Goal: Task Accomplishment & Management: Complete application form

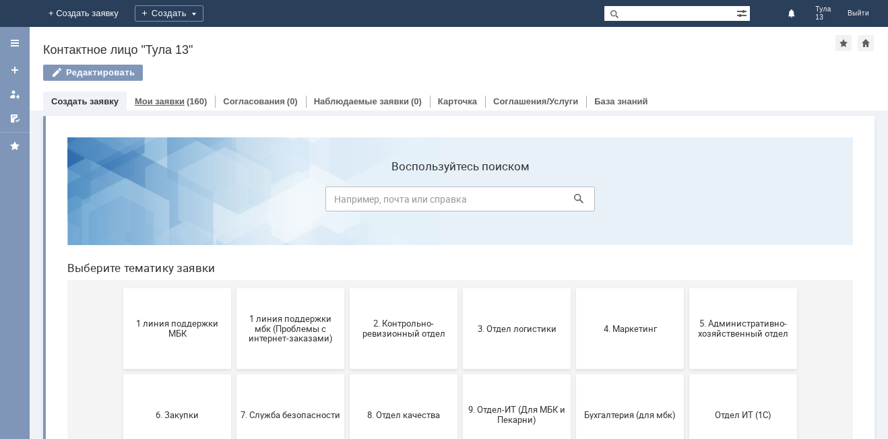
click at [152, 104] on link "Мои заявки" at bounding box center [160, 101] width 50 height 10
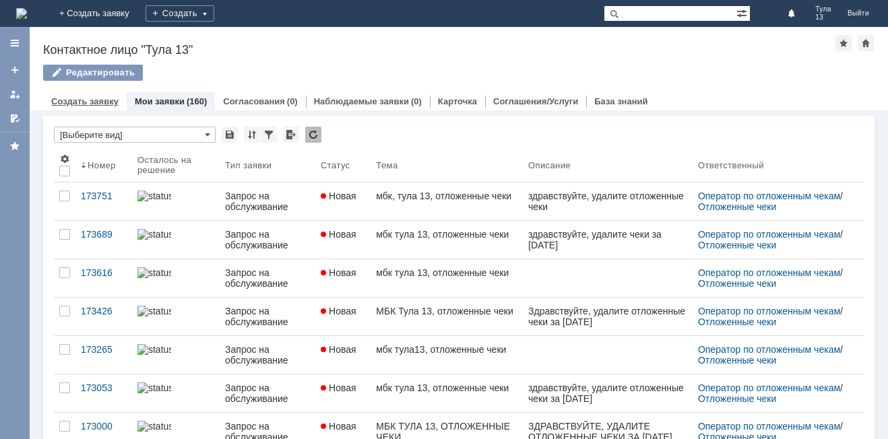
click at [102, 96] on div "Создать заявку" at bounding box center [85, 102] width 84 height 20
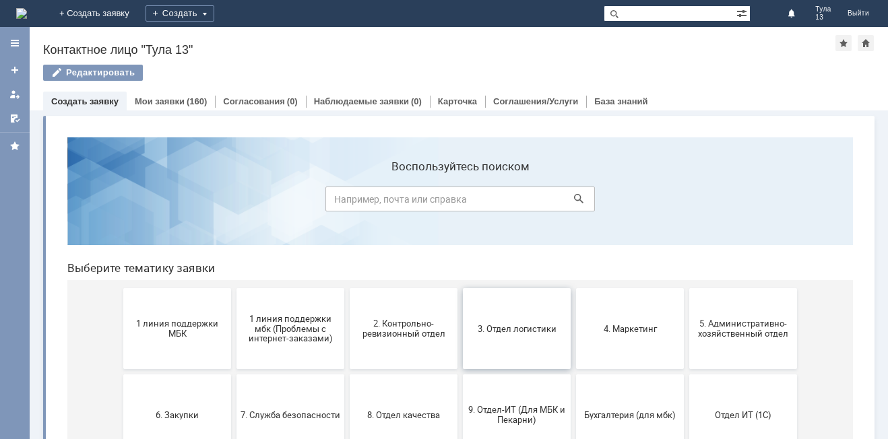
click at [519, 354] on button "3. Отдел логистики" at bounding box center [517, 328] width 108 height 81
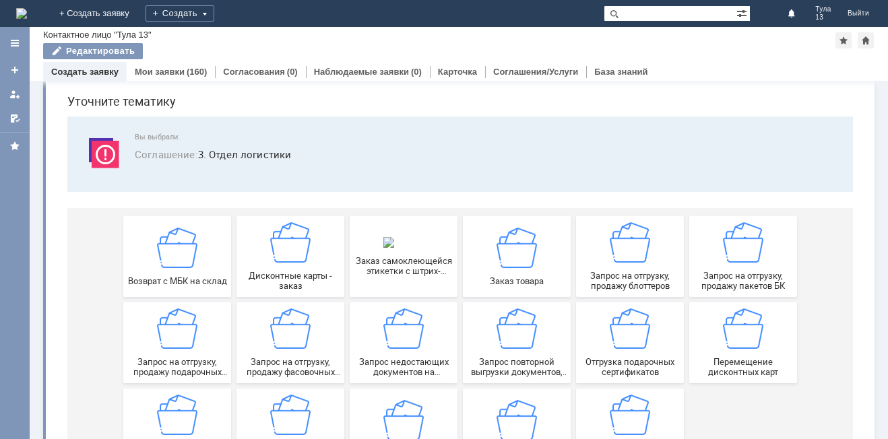
scroll to position [67, 0]
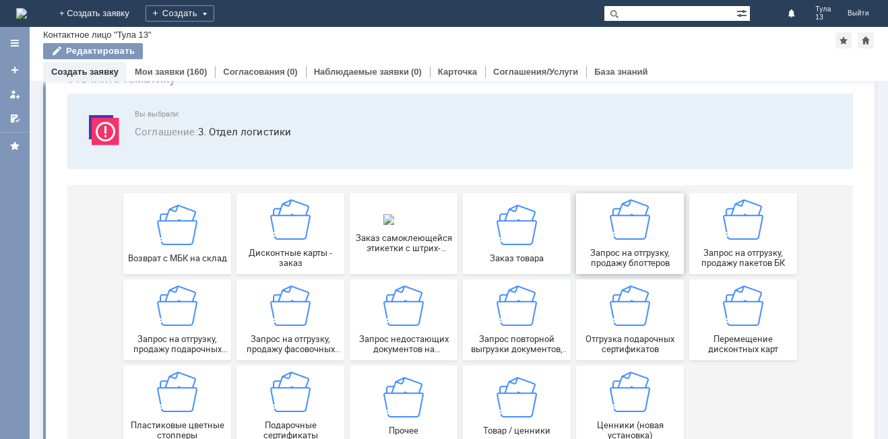
click at [599, 255] on span "Запрос на отгрузку, продажу блоттеров" at bounding box center [630, 258] width 100 height 20
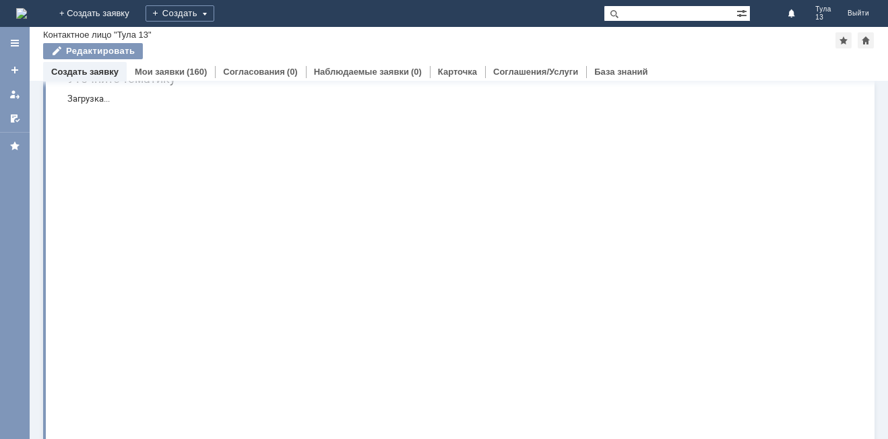
scroll to position [0, 0]
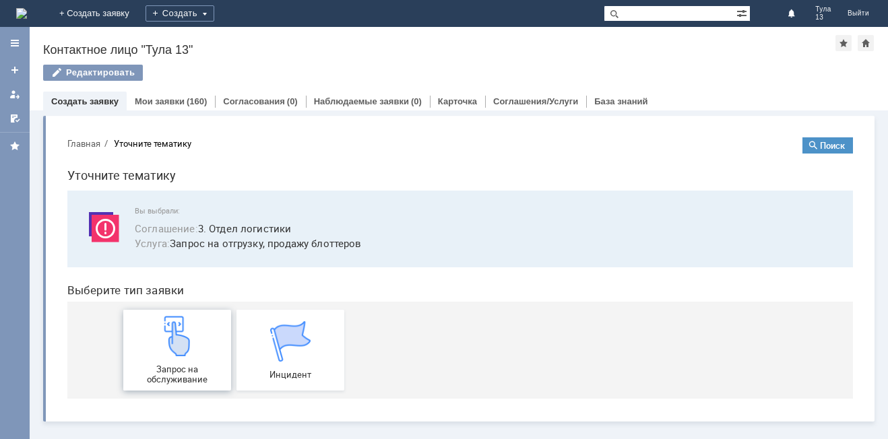
click at [201, 325] on div "Запрос на обслуживание" at bounding box center [177, 350] width 100 height 69
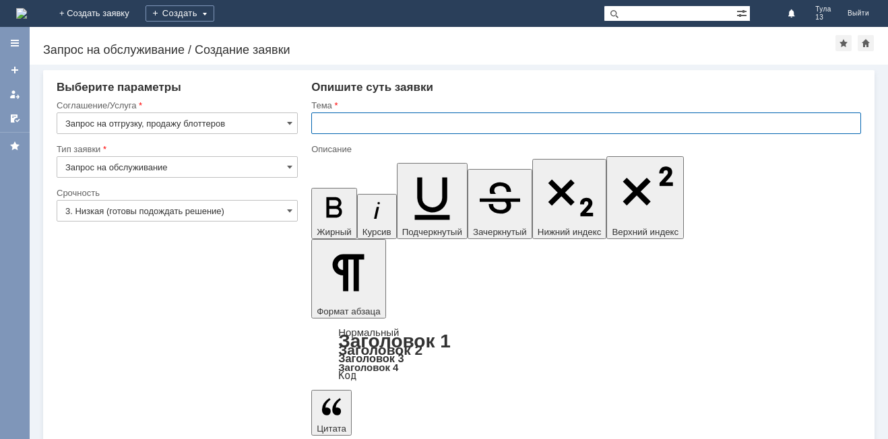
click at [319, 125] on input "text" at bounding box center [586, 124] width 550 height 22
type input "МБК Тула 13 блоттеры"
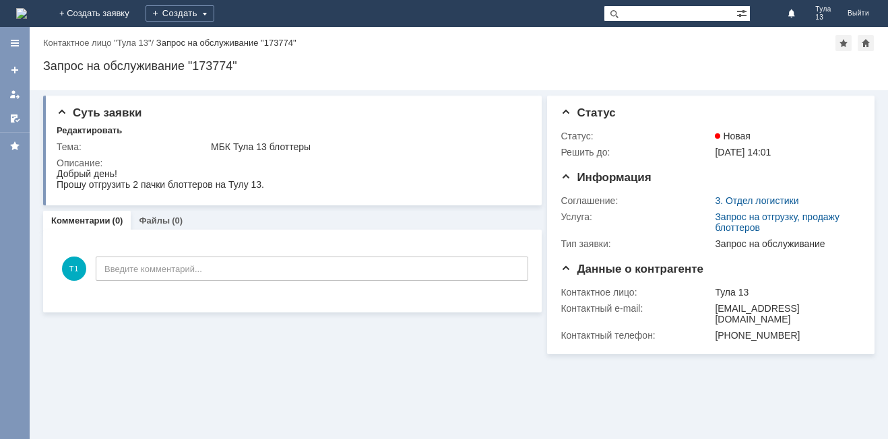
click at [27, 15] on img at bounding box center [21, 13] width 11 height 11
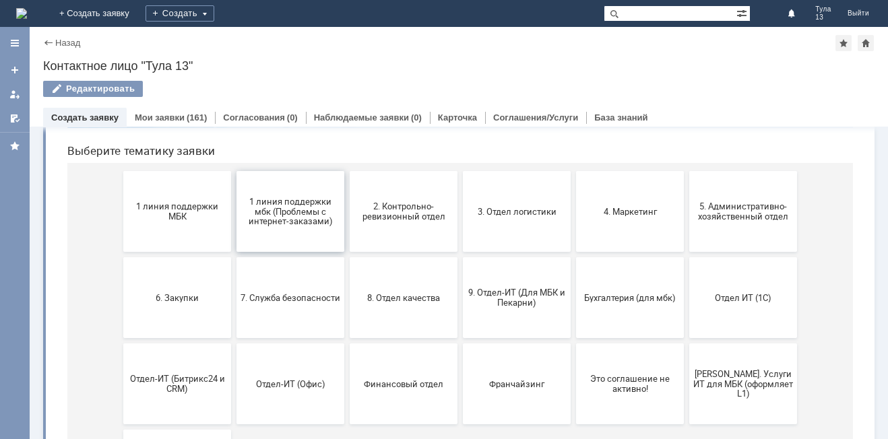
scroll to position [135, 0]
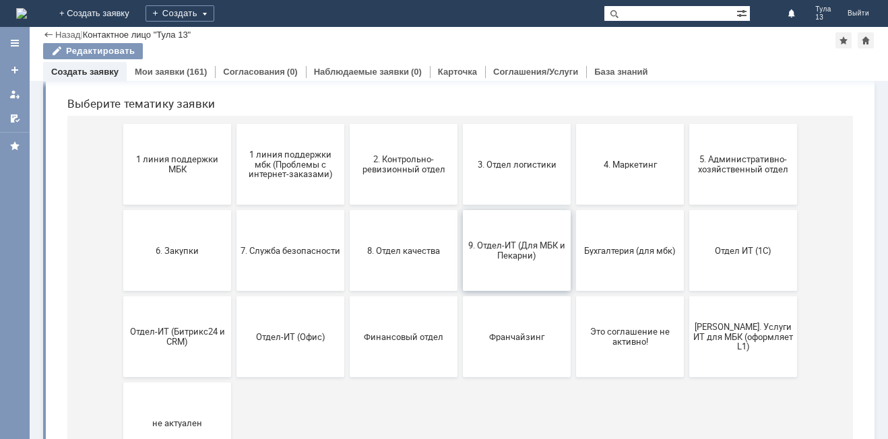
click at [536, 266] on button "9. Отдел-ИТ (Для МБК и Пекарни)" at bounding box center [517, 250] width 108 height 81
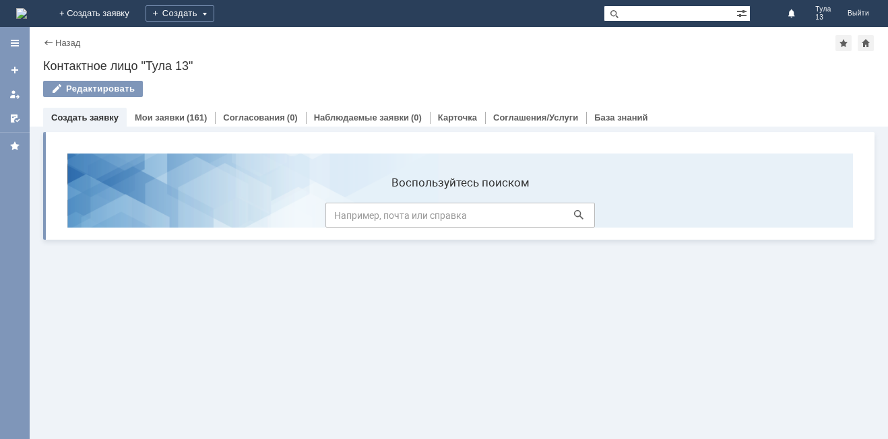
scroll to position [0, 0]
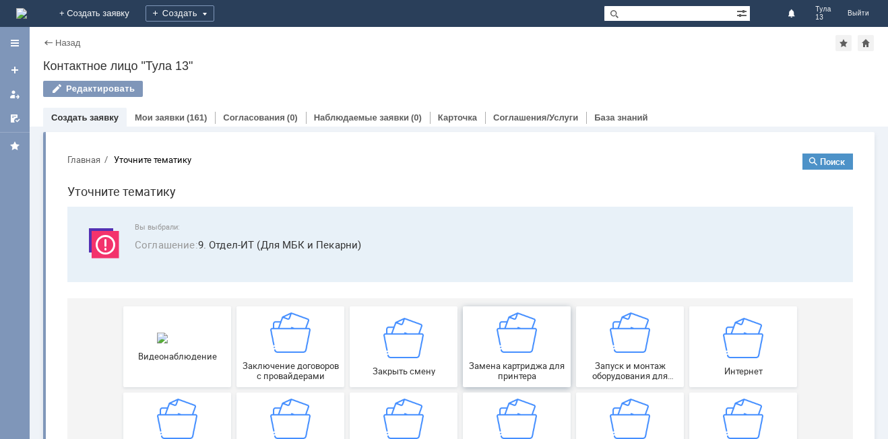
click at [516, 347] on img at bounding box center [517, 333] width 40 height 40
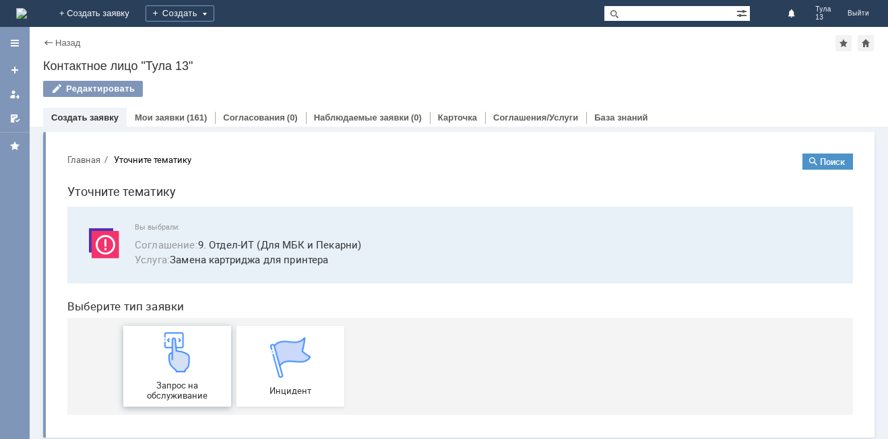
click at [169, 360] on img at bounding box center [177, 352] width 40 height 40
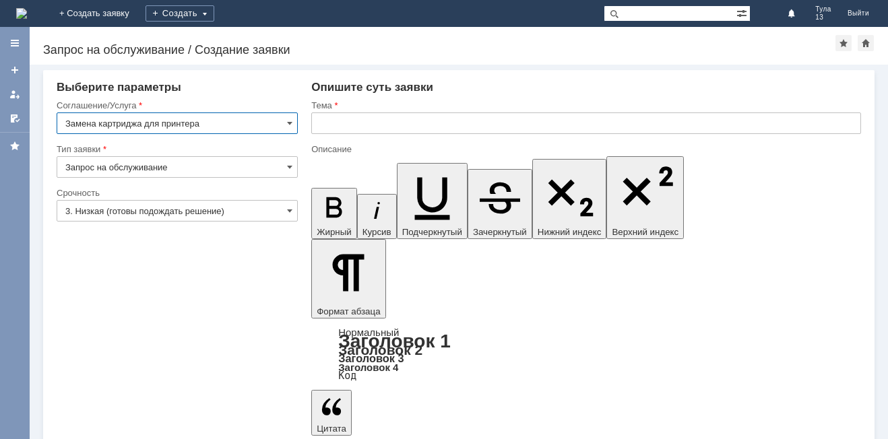
click at [349, 128] on input "text" at bounding box center [586, 124] width 550 height 22
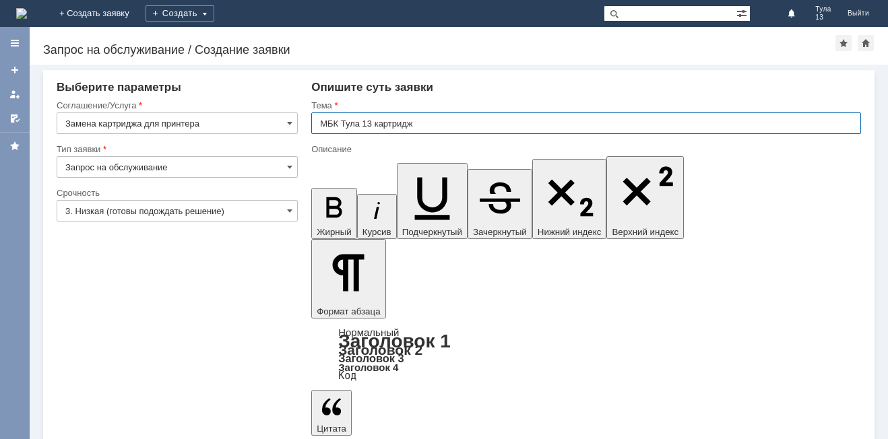
type input "МБК Тула 13 картридж"
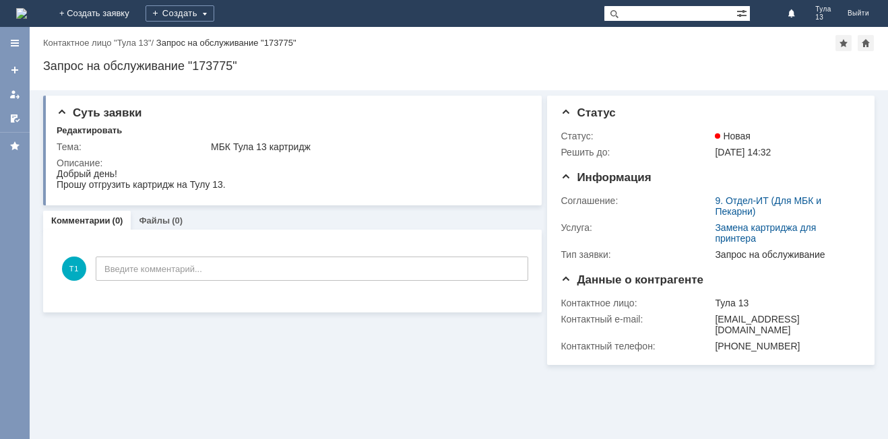
click at [27, 11] on img at bounding box center [21, 13] width 11 height 11
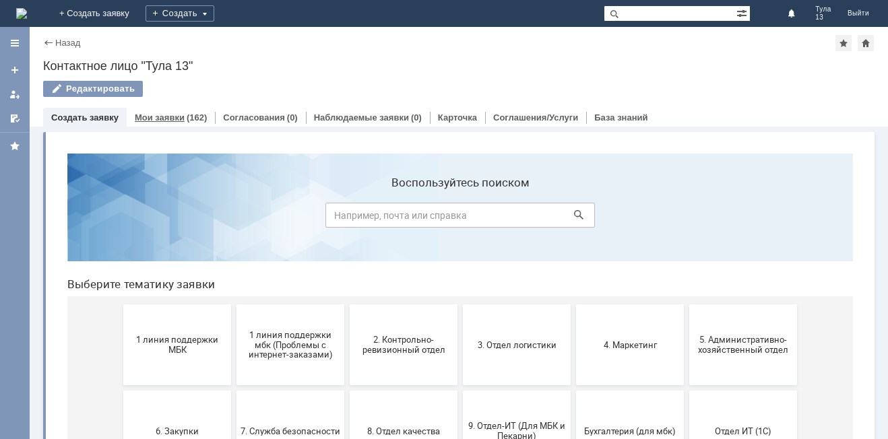
click at [162, 118] on link "Мои заявки" at bounding box center [160, 118] width 50 height 10
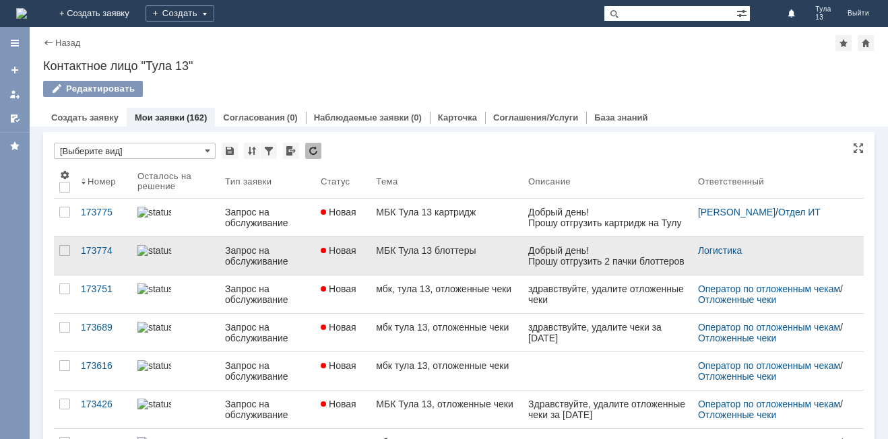
click at [511, 261] on link "МБК Тула 13 блоттеры" at bounding box center [447, 256] width 152 height 38
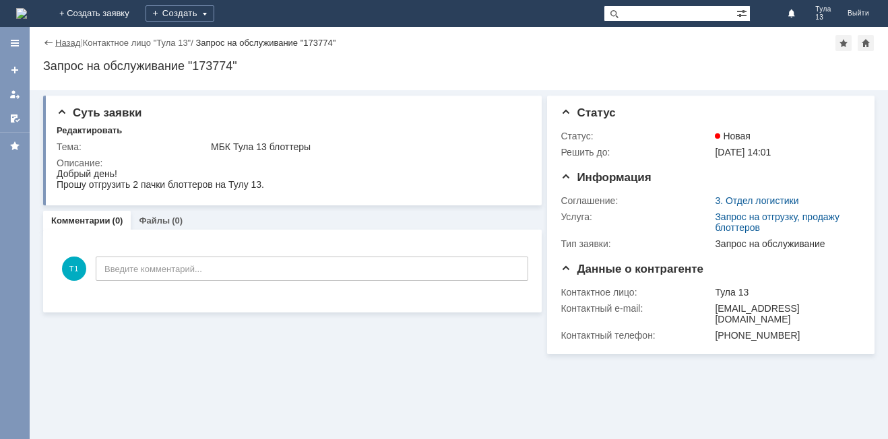
click at [59, 45] on link "Назад" at bounding box center [67, 43] width 25 height 10
